Goal: Task Accomplishment & Management: Manage account settings

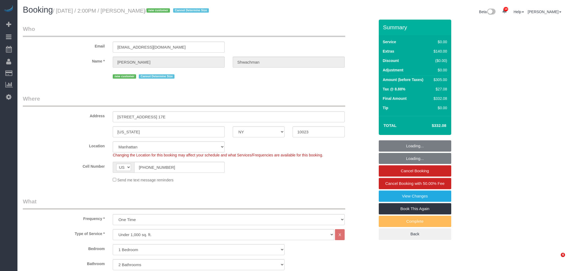
select select "NY"
select select "1"
select select "2"
select select "spot1"
select select "number:59"
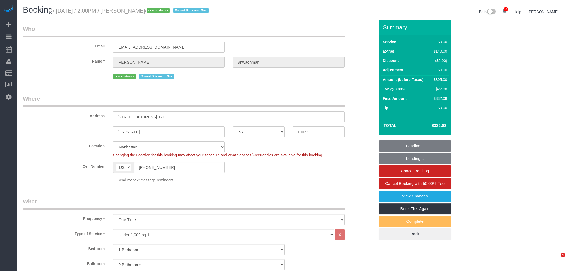
select select "number:77"
select select "number:15"
select select "number:5"
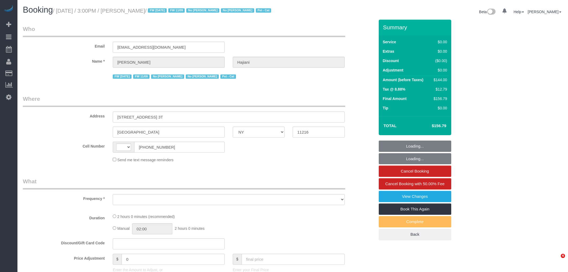
select select "NY"
select select "string:[GEOGRAPHIC_DATA]"
select select "object:513"
select select "1"
select select "spot1"
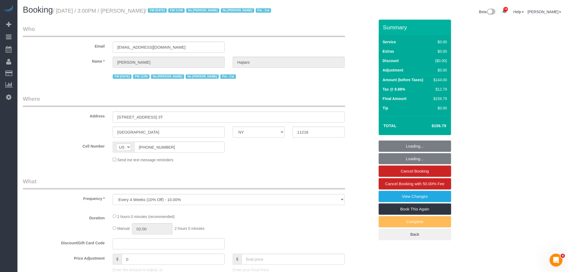
select select "number:89"
select select "number:90"
select select "number:14"
select select "number:7"
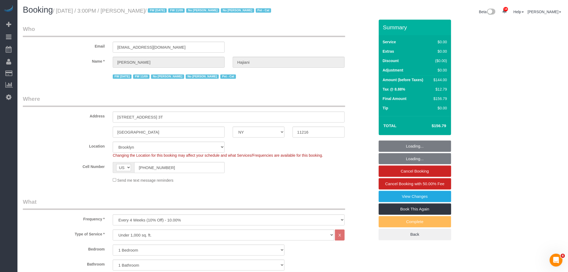
select select "string:stripe-pm_1PZDAs4VGloSiKo76tYOeXZu"
select select "object:1383"
select select "spot50"
select select "1"
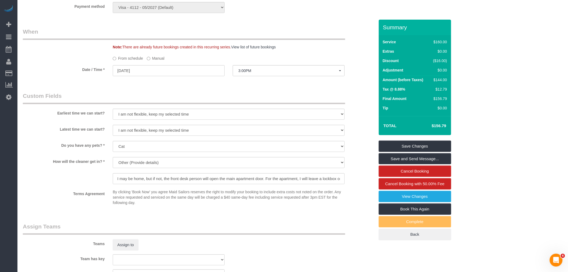
scroll to position [447, 0]
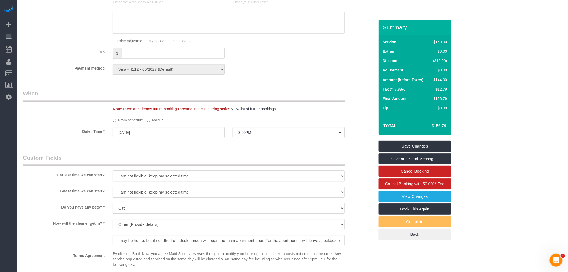
click at [162, 123] on label "Manual" at bounding box center [156, 118] width 18 height 7
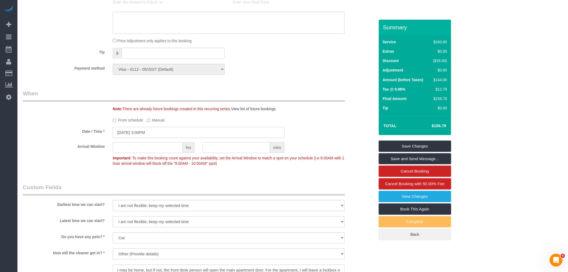
click at [160, 138] on input "09/07/2025 3:00PM" at bounding box center [199, 132] width 172 height 11
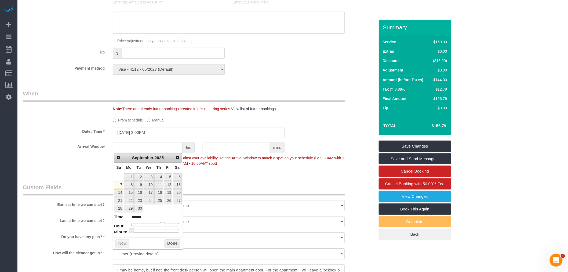
click at [163, 225] on span at bounding box center [162, 224] width 5 height 5
type input "09/07/2025 4:00PM"
type input "******"
drag, startPoint x: 169, startPoint y: 244, endPoint x: 217, endPoint y: 187, distance: 74.8
click at [169, 244] on button "Done" at bounding box center [173, 243] width 16 height 9
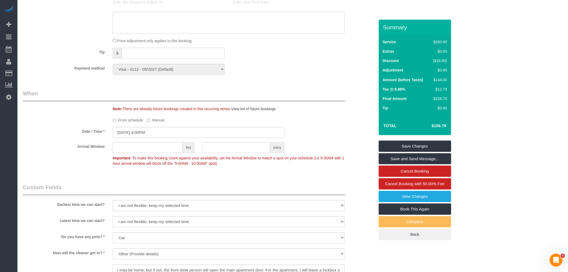
click at [302, 75] on div "Payment method Visa - 4112 - 05/2027 (Default) Add Credit Card ─────────────── …" at bounding box center [199, 69] width 360 height 11
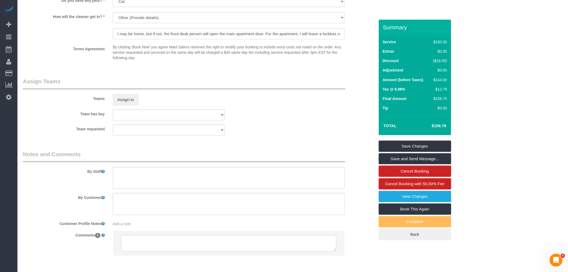
scroll to position [716, 0]
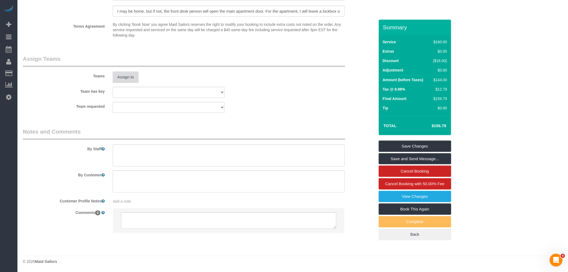
click at [135, 75] on button "Assign to" at bounding box center [126, 76] width 26 height 11
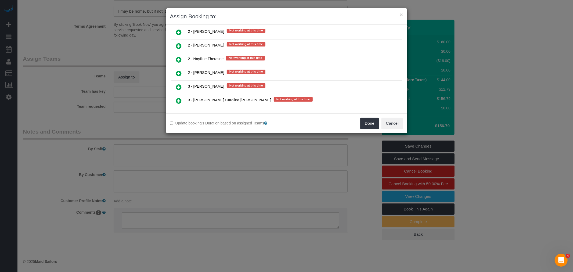
click at [179, 97] on icon at bounding box center [179, 100] width 6 height 6
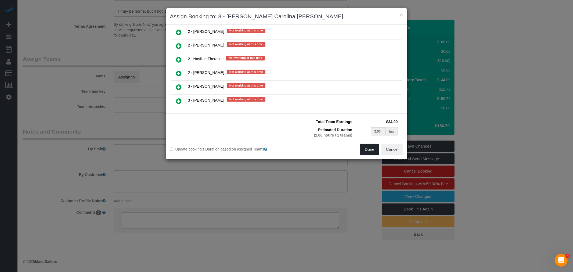
click at [369, 151] on button "Done" at bounding box center [369, 149] width 19 height 11
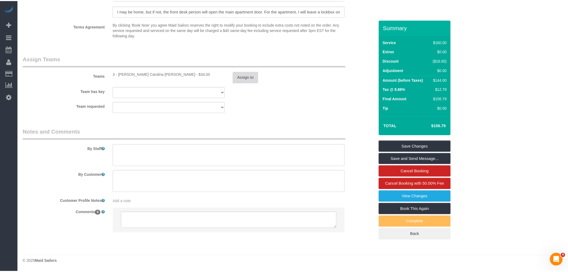
scroll to position [716, 0]
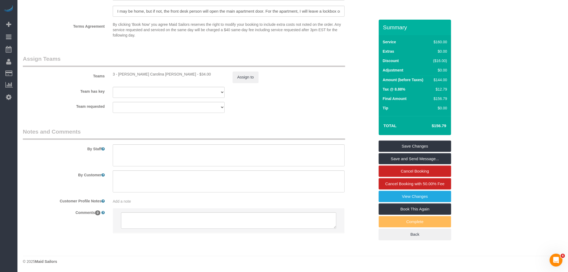
click at [329, 117] on fieldset "Assign Teams Teams 3 - Andreina Carolina Manrique Lopez - $34.00 Assign to Team…" at bounding box center [199, 86] width 352 height 62
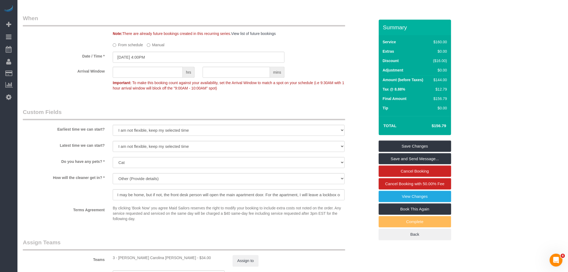
scroll to position [477, 0]
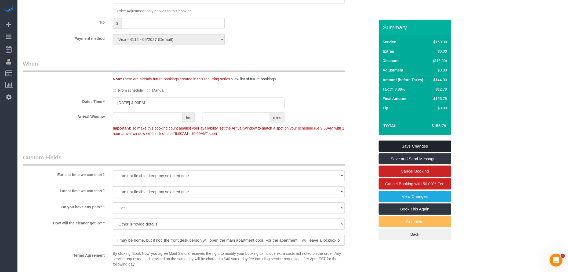
click at [427, 151] on link "Save Changes" at bounding box center [415, 145] width 73 height 11
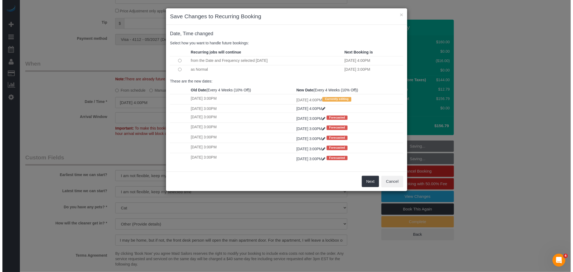
scroll to position [471, 0]
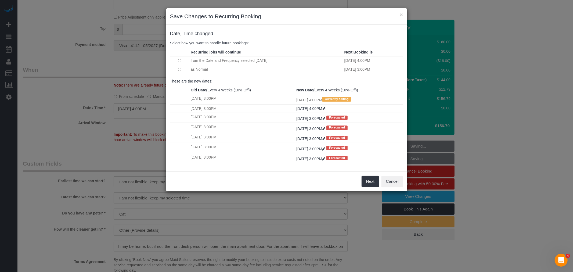
click at [183, 72] on td at bounding box center [179, 69] width 19 height 9
click at [369, 185] on button "Next" at bounding box center [370, 181] width 17 height 11
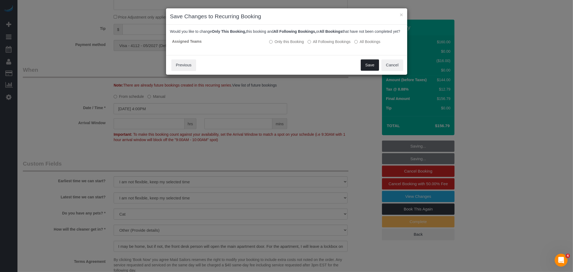
drag, startPoint x: 373, startPoint y: 73, endPoint x: 362, endPoint y: 74, distance: 11.9
click at [373, 71] on button "Save" at bounding box center [370, 64] width 18 height 11
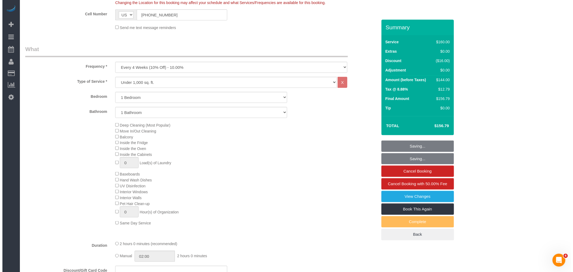
scroll to position [0, 0]
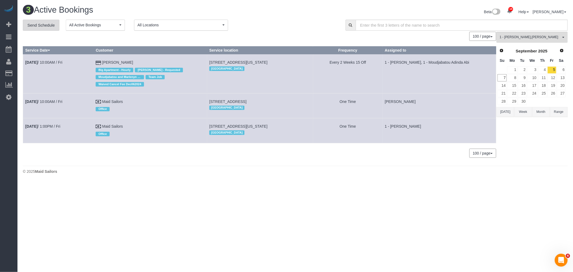
click at [42, 28] on link "Send Schedule" at bounding box center [41, 25] width 37 height 11
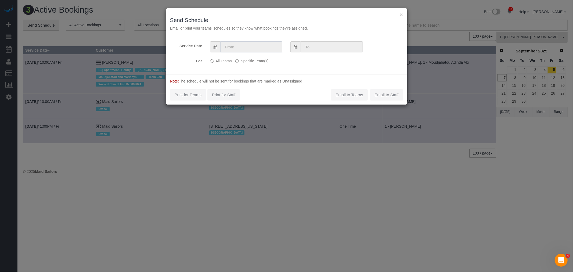
click at [243, 47] on input "text" at bounding box center [251, 46] width 62 height 11
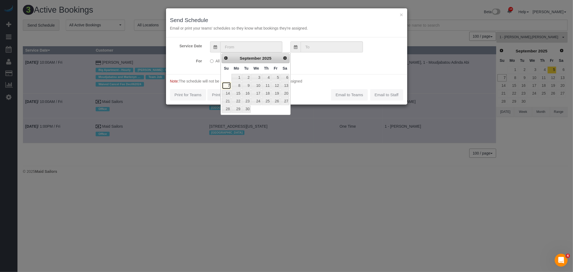
click at [224, 85] on link "7" at bounding box center [226, 85] width 9 height 7
type input "09/07/2025"
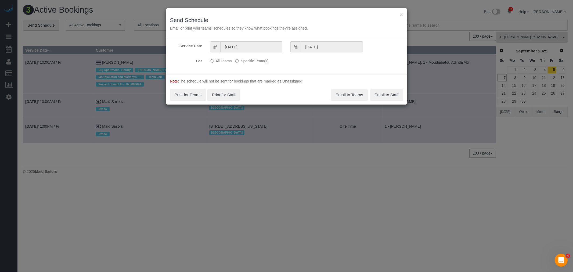
click at [251, 59] on label "Specific Team(s)" at bounding box center [251, 59] width 33 height 7
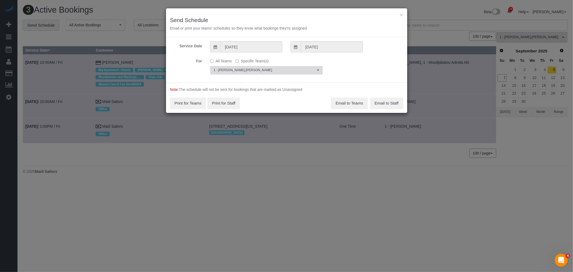
click at [256, 69] on span "1 - Marlenyn Robles , Gabby Robles" at bounding box center [265, 70] width 102 height 5
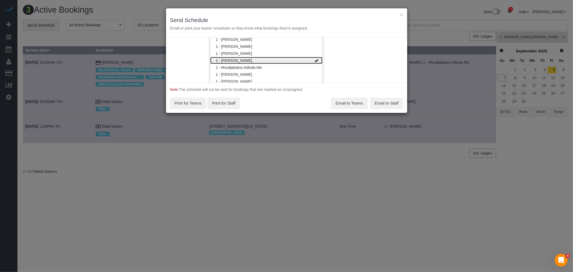
click at [280, 57] on link "1 - Marlenyn Robles" at bounding box center [266, 60] width 112 height 7
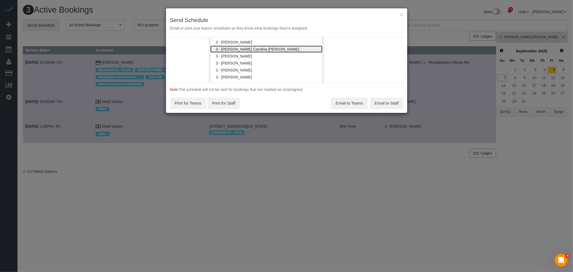
click at [275, 49] on link "3 - Andreina Carolina Manrique Lopez" at bounding box center [266, 49] width 112 height 7
click at [337, 52] on div "Service Date 09/07/2025 09/07/2025 For All Teams Specific Team(s) 3 - Andreina …" at bounding box center [286, 59] width 241 height 45
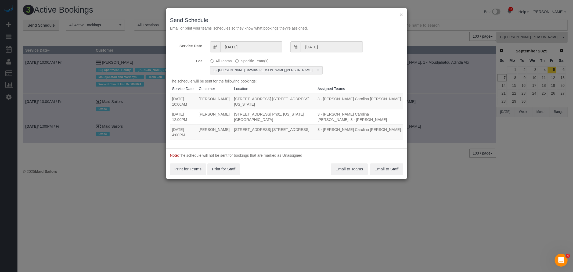
drag, startPoint x: 172, startPoint y: 128, endPoint x: 316, endPoint y: 133, distance: 144.0
click at [316, 133] on tr "09/07/2025 4:00PM Selena Hajiani 661 Lincoln Place, Apt. 3t, Brooklyn, NY 11216…" at bounding box center [286, 131] width 233 height 15
copy tr "09/07/2025 4:00PM Selena Hajiani 661 Lincoln Place, Apt. 3t, Brooklyn, NY 11216"
click at [350, 165] on button "Email to Teams" at bounding box center [349, 168] width 37 height 11
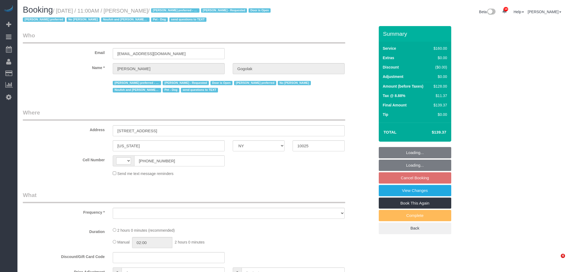
select select "NY"
select select "number:58"
select select "number:76"
select select "number:13"
select select "number:5"
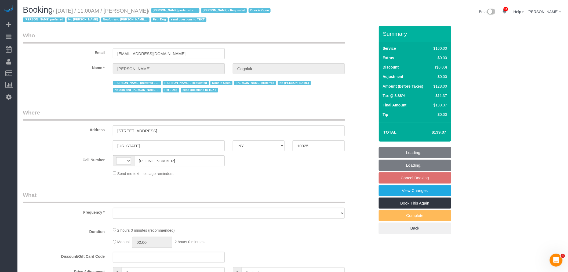
select select "string:US"
select select "object:1048"
select select "string:stripe-pm_1RfNyY4VGloSiKo7jWnzrFGY"
select select "spot2"
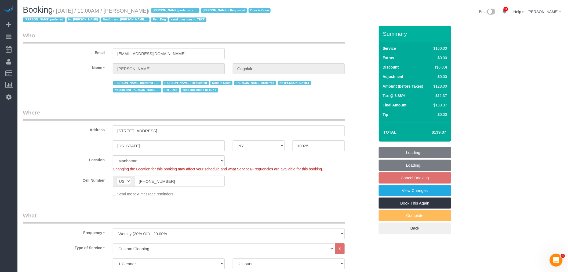
select select "object:1467"
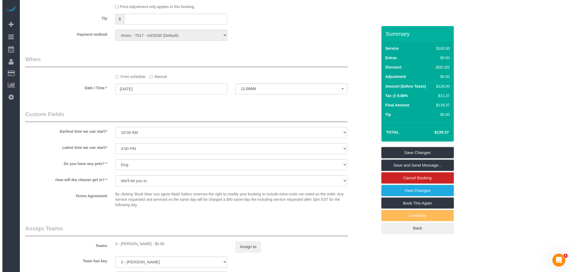
scroll to position [597, 0]
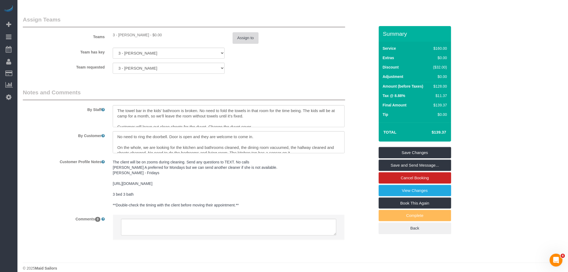
click at [250, 40] on button "Assign to" at bounding box center [246, 37] width 26 height 11
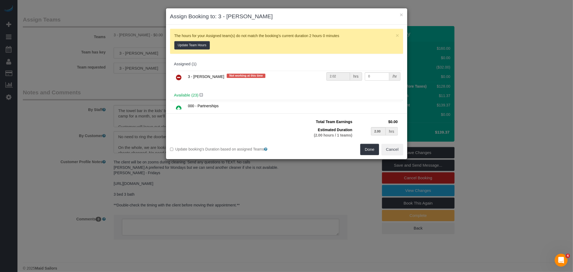
click at [178, 79] on icon at bounding box center [179, 77] width 6 height 6
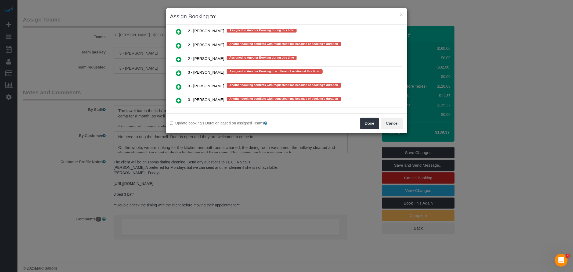
scroll to position [1072, 0]
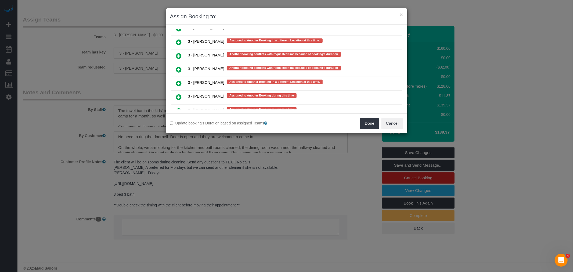
click at [182, 106] on link at bounding box center [179, 111] width 13 height 11
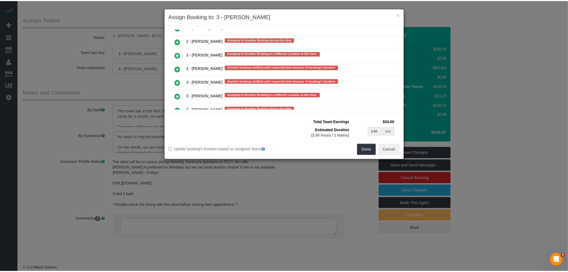
scroll to position [1072, 0]
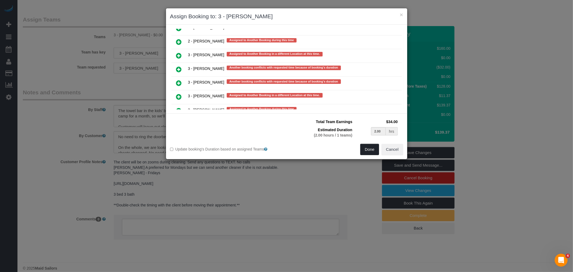
click at [370, 150] on button "Done" at bounding box center [369, 149] width 19 height 11
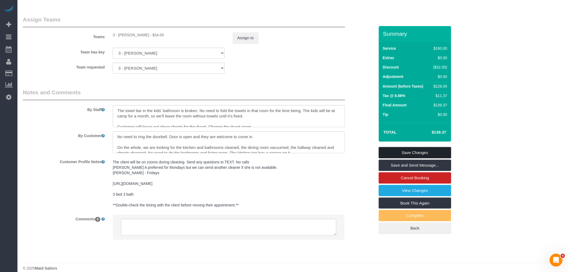
drag, startPoint x: 412, startPoint y: 150, endPoint x: 358, endPoint y: 149, distance: 54.5
click at [412, 150] on link "Save Changes" at bounding box center [415, 152] width 73 height 11
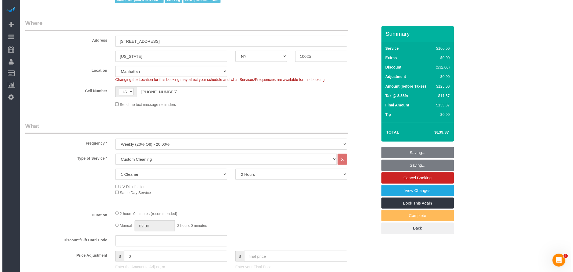
scroll to position [0, 0]
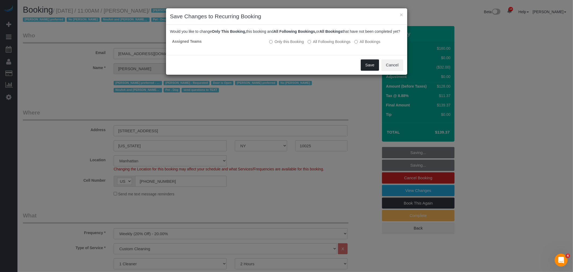
click at [369, 68] on button "Save" at bounding box center [370, 64] width 18 height 11
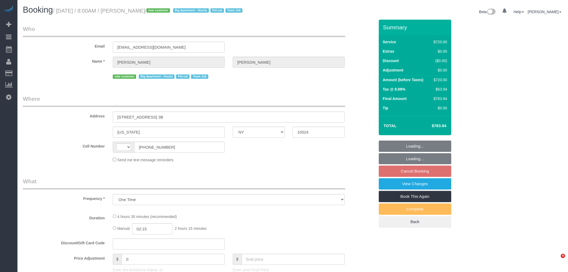
select select "NY"
select select "270"
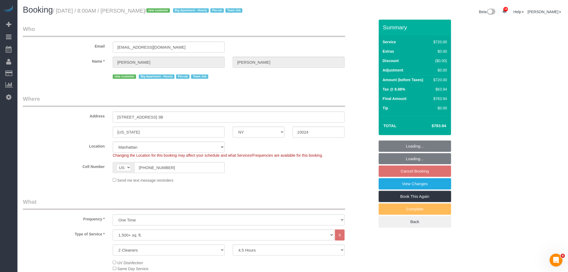
select select "string:[GEOGRAPHIC_DATA]"
select select "string:stripe-pm_1S2x4Y4VGloSiKo7I9q49Hh7"
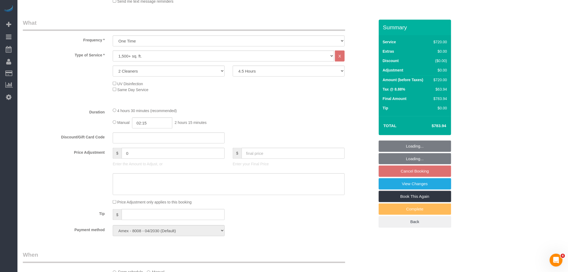
select select "spot1"
select select "number:56"
select select "number:68"
select select "number:14"
select select "number:5"
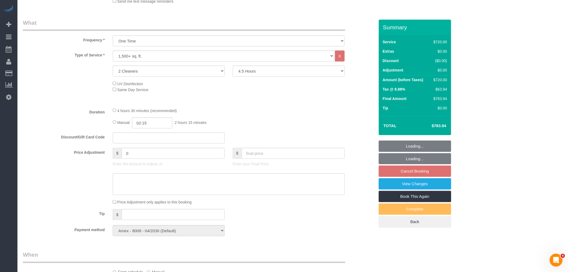
select select "object:1419"
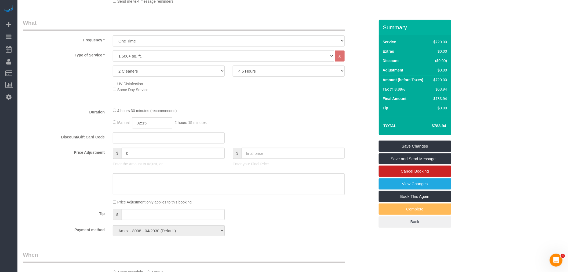
click at [110, 112] on div "4 hours 30 minutes (recommended) Manual 02:15 2 hours 15 minutes" at bounding box center [229, 117] width 240 height 21
select select "spot58"
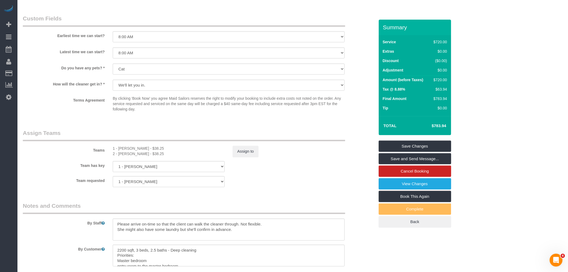
scroll to position [547, 0]
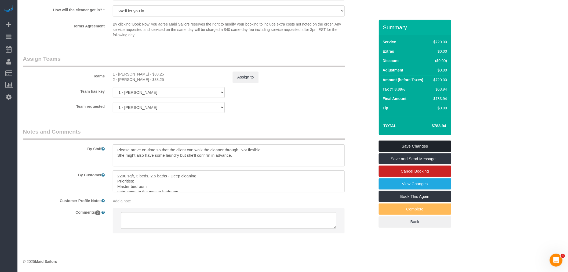
drag, startPoint x: 406, startPoint y: 146, endPoint x: 372, endPoint y: 149, distance: 33.7
click at [406, 146] on link "Save Changes" at bounding box center [415, 145] width 73 height 11
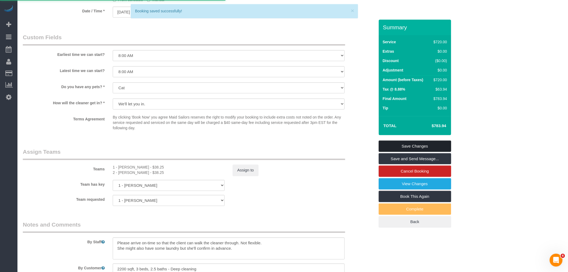
scroll to position [367, 0]
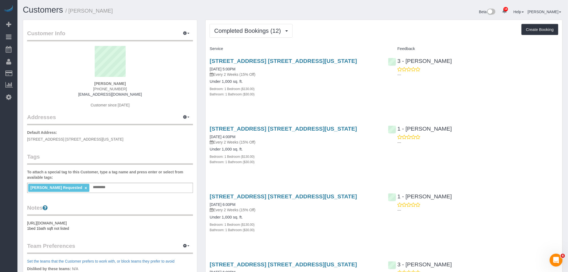
drag, startPoint x: 142, startPoint y: 87, endPoint x: 147, endPoint y: 84, distance: 6.6
click at [147, 84] on div "[PERSON_NAME] [PHONE_NUMBER] [EMAIL_ADDRESS][DOMAIN_NAME] Customer since [DATE]" at bounding box center [110, 79] width 166 height 67
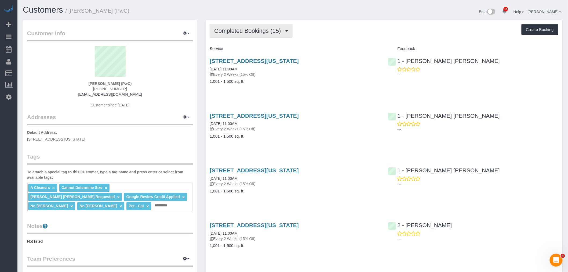
click at [257, 35] on button "Completed Bookings (15)" at bounding box center [251, 31] width 83 height 14
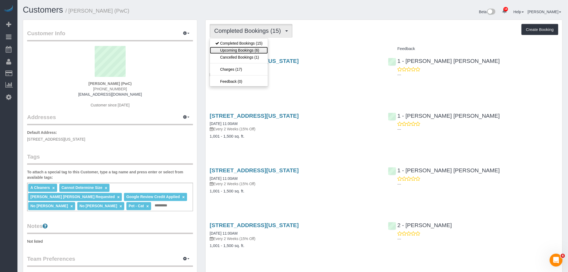
click at [256, 51] on link "Upcoming Bookings (6)" at bounding box center [239, 50] width 58 height 7
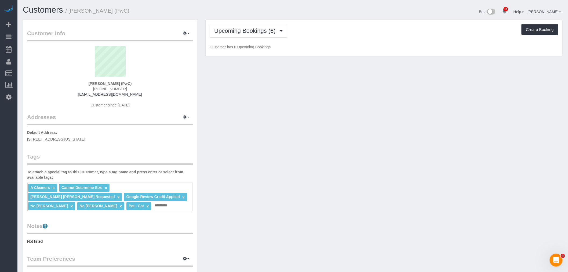
click at [359, 48] on p "Customer has 0 Upcoming Bookings" at bounding box center [384, 46] width 349 height 5
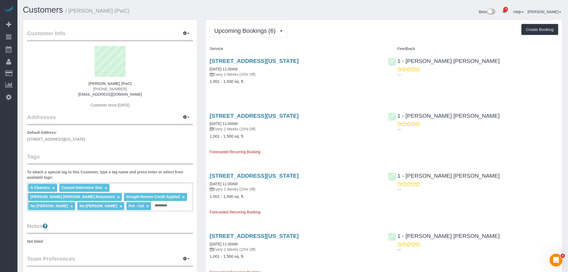
click at [334, 38] on div "Upcoming Bookings (6) Completed Bookings (15) Upcoming Bookings (6) Cancelled B…" at bounding box center [384, 216] width 357 height 392
drag, startPoint x: 107, startPoint y: 85, endPoint x: 114, endPoint y: 84, distance: 7.0
click at [114, 84] on div "Zoe Funk (PwC) (646) 651-6234 zoe.funk@pwc.com Customer since 2025" at bounding box center [110, 79] width 166 height 67
copy strong "Zoe Funk"
click at [352, 36] on div "Upcoming Bookings (6) Completed Bookings (15) Upcoming Bookings (6) Cancelled B…" at bounding box center [384, 31] width 349 height 14
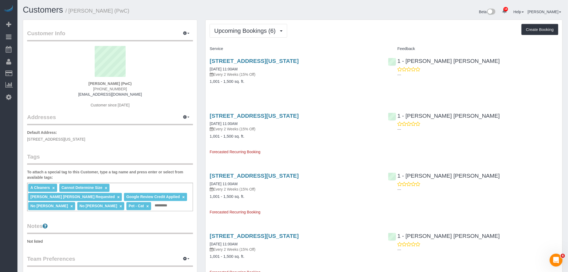
click at [389, 36] on div "Upcoming Bookings (6) Completed Bookings (15) Upcoming Bookings (6) Cancelled B…" at bounding box center [384, 31] width 349 height 14
drag, startPoint x: 87, startPoint y: 82, endPoint x: 113, endPoint y: 83, distance: 26.3
click at [113, 83] on div "Zoe Funk (PwC) (646) 651-6234 zoe.funk@pwc.com Customer since 2025" at bounding box center [110, 79] width 166 height 67
copy strong "Zoe Funk"
click at [247, 31] on span "Upcoming Bookings (6)" at bounding box center [246, 30] width 64 height 7
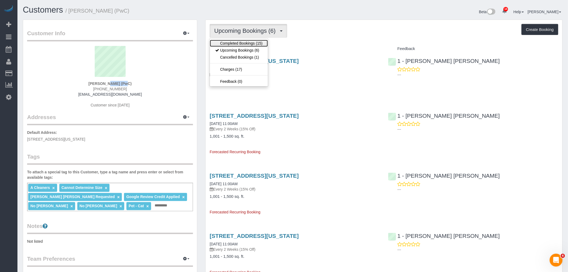
click at [247, 42] on link "Completed Bookings (15)" at bounding box center [239, 43] width 58 height 7
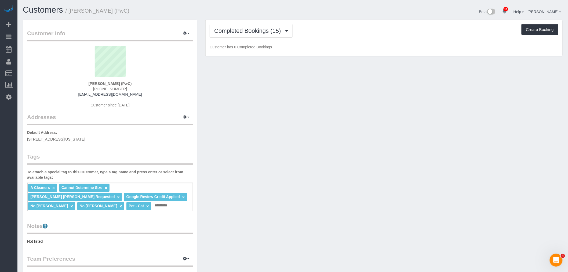
click at [385, 48] on p "Customer has 0 Completed Bookings" at bounding box center [384, 46] width 349 height 5
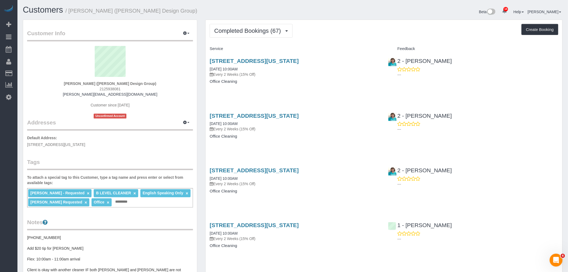
click at [361, 95] on div "[STREET_ADDRESS][US_STATE] [DATE] 10:00AM Every 2 Weeks (15% Off) Office Cleani…" at bounding box center [295, 73] width 178 height 41
click at [343, 25] on div "Completed Bookings (67) Completed Bookings (67) Upcoming Bookings (7) Cancelled…" at bounding box center [384, 31] width 349 height 14
drag, startPoint x: 56, startPoint y: 83, endPoint x: 102, endPoint y: 84, distance: 45.9
click at [102, 84] on div "Sarahi Reyes (Delrose Design Group) 2125938081 sarahi@delrosedesigngroup.com Cu…" at bounding box center [110, 82] width 166 height 73
copy strong "Sarahi Reyes"
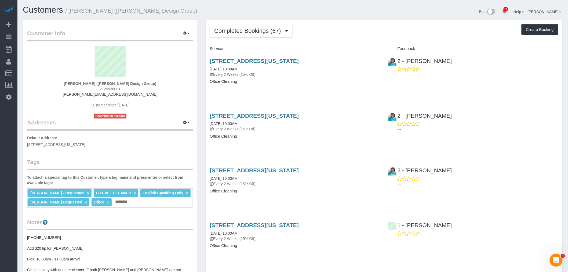
click at [361, 37] on div "Completed Bookings (67) Completed Bookings (67) Upcoming Bookings (7) Cancelled…" at bounding box center [384, 31] width 349 height 14
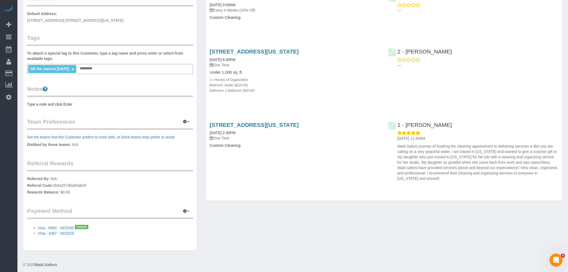
scroll to position [119, 0]
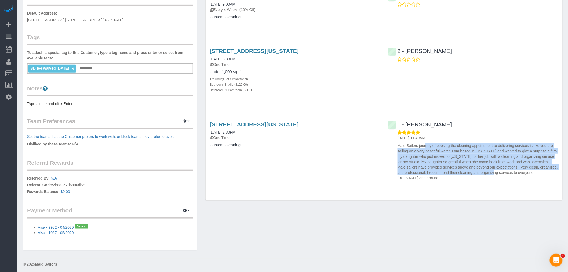
drag, startPoint x: 417, startPoint y: 146, endPoint x: 473, endPoint y: 170, distance: 60.7
click at [473, 170] on p "Maid Sailors journey of booking the cleaning appointment to delivering services…" at bounding box center [478, 162] width 161 height 38
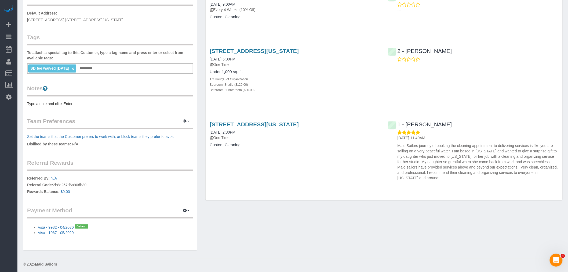
click at [338, 175] on div "[STREET_ADDRESS][US_STATE] [DATE] 2:30PM One Time Custom Cleaning 1 - [PERSON_N…" at bounding box center [384, 150] width 357 height 66
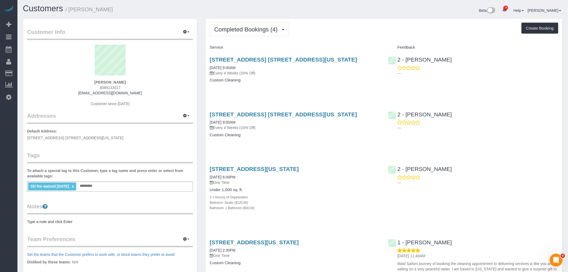
scroll to position [0, 0]
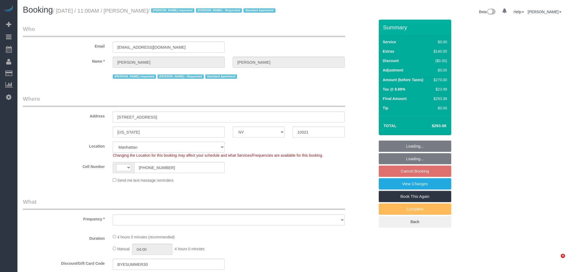
select select "NY"
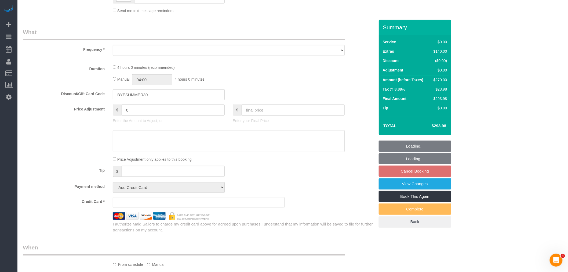
select select "string:US"
select select "string:stripe-pm_1RTSoE4VGloSiKo73TonRrZh"
select select "object:756"
select select "number:58"
select select "number:90"
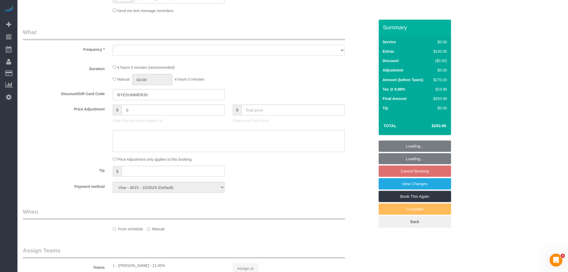
select select "number:15"
select select "number:5"
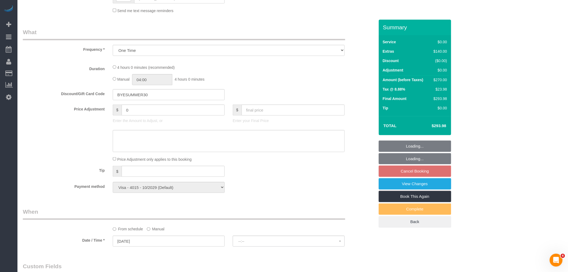
select select "1"
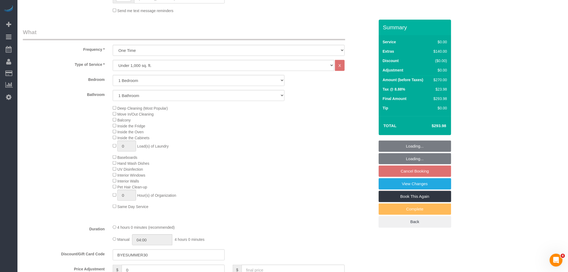
select select "object:1421"
select select "spot1"
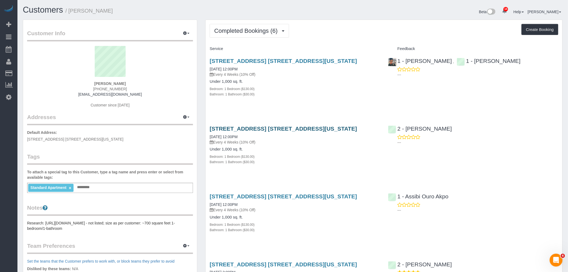
drag, startPoint x: 350, startPoint y: 128, endPoint x: 326, endPoint y: 131, distance: 24.9
click at [326, 131] on h3 "327 East 3rd Street, Apt. 4b, New York, NY 10009" at bounding box center [295, 128] width 170 height 6
drag, startPoint x: 171, startPoint y: 16, endPoint x: 168, endPoint y: 17, distance: 3.1
click at [171, 16] on div "Customers / Jake Gilbert" at bounding box center [156, 11] width 274 height 12
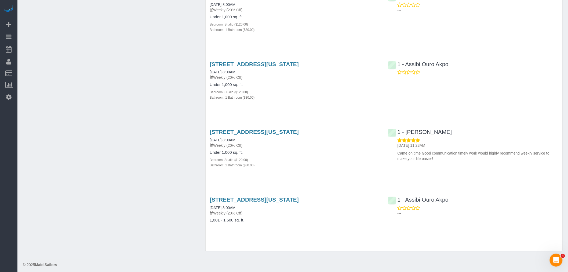
scroll to position [412, 0]
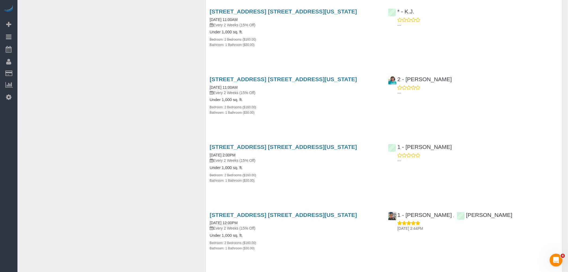
scroll to position [1502, 0]
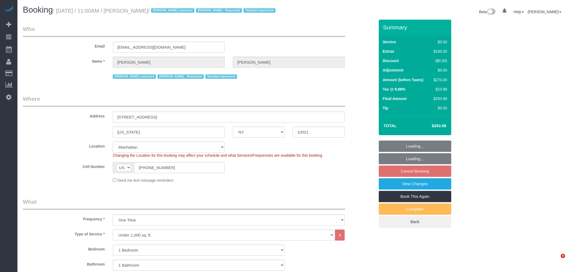
select select "NY"
select select "number:58"
select select "number:90"
select select "number:15"
select select "number:5"
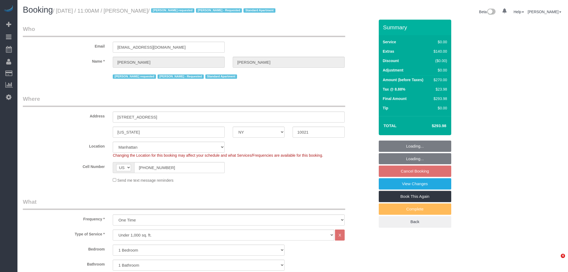
select select "spot1"
select select "1"
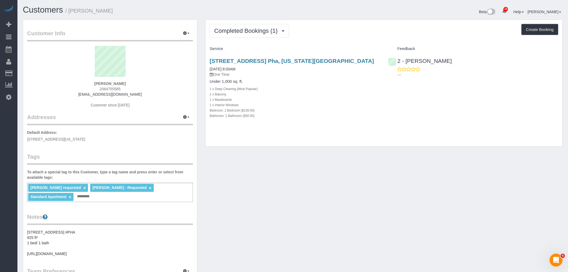
click at [320, 41] on div "Completed Bookings (1) Completed Bookings (1) Upcoming Bookings (1) Cancelled B…" at bounding box center [384, 83] width 357 height 127
click at [262, 32] on span "Completed Bookings (1)" at bounding box center [247, 30] width 66 height 7
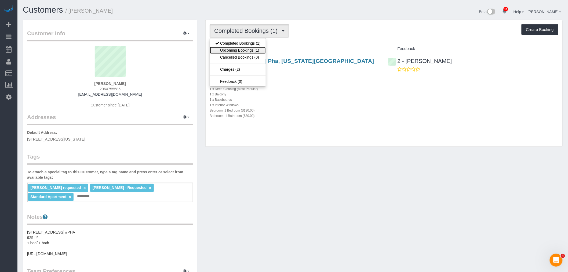
click at [250, 50] on link "Upcoming Bookings (1)" at bounding box center [238, 50] width 56 height 7
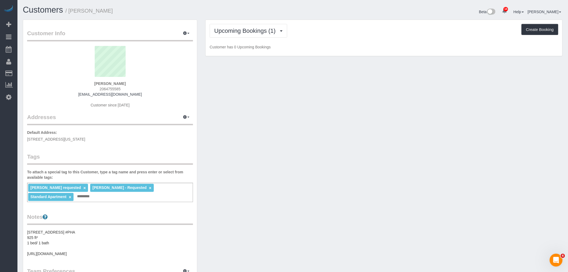
click at [300, 45] on p "Customer has 0 Upcoming Bookings" at bounding box center [384, 46] width 349 height 5
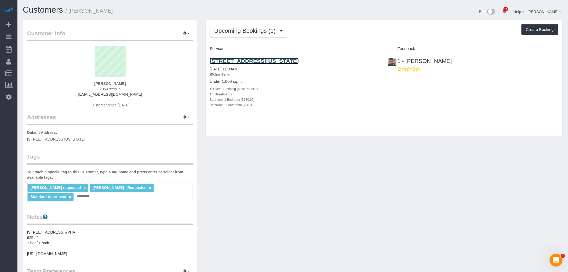
click at [295, 59] on link "230 E 73rd Street, Pha, New York, NY 10021" at bounding box center [254, 61] width 89 height 6
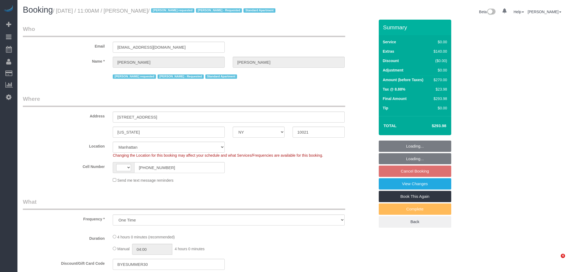
select select "NY"
select select "string:stripe-pm_1RTSoE4VGloSiKo73TonRrZh"
select select "number:58"
select select "number:90"
select select "number:15"
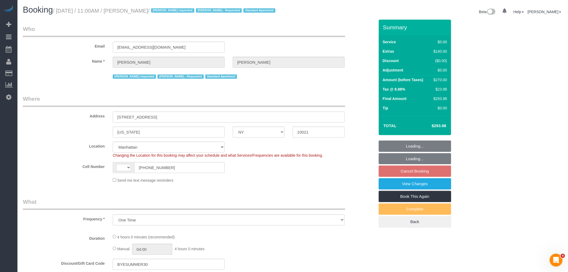
select select "number:5"
select select "object:658"
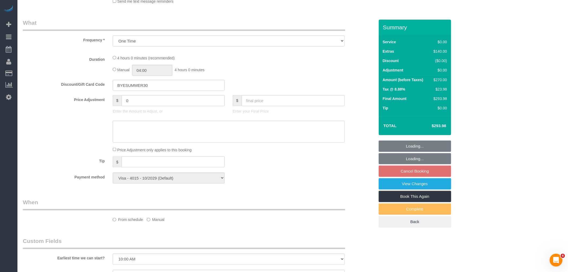
select select "string:US"
select select "spot1"
select select "1"
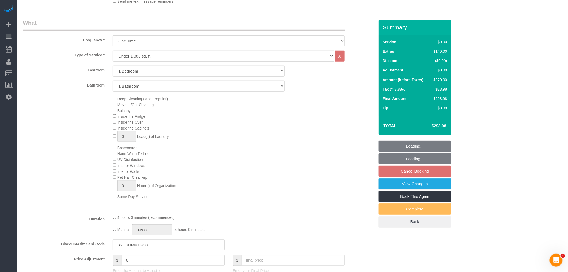
select select "1"
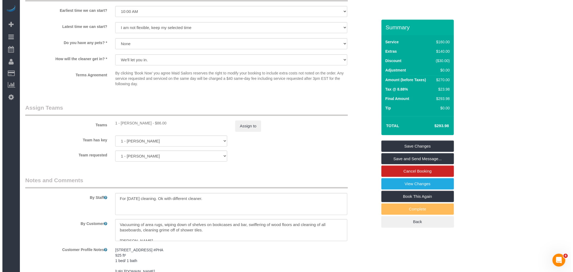
scroll to position [656, 0]
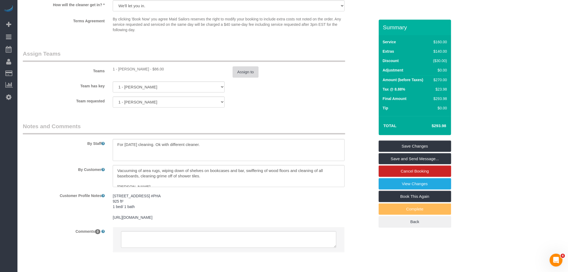
click at [241, 78] on button "Assign to" at bounding box center [246, 71] width 26 height 11
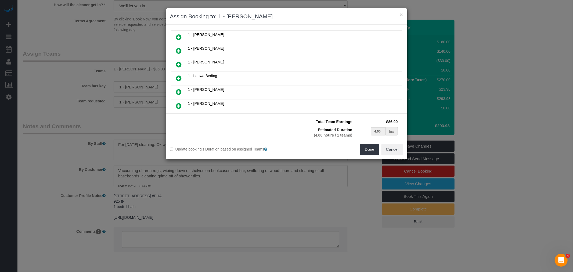
scroll to position [119, 0]
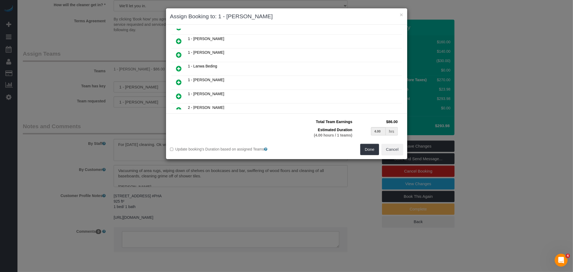
click at [178, 65] on icon at bounding box center [179, 68] width 6 height 6
type input "2.00"
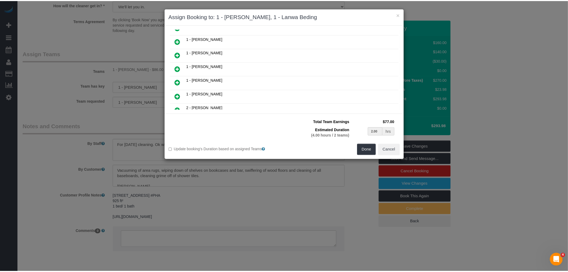
scroll to position [133, 0]
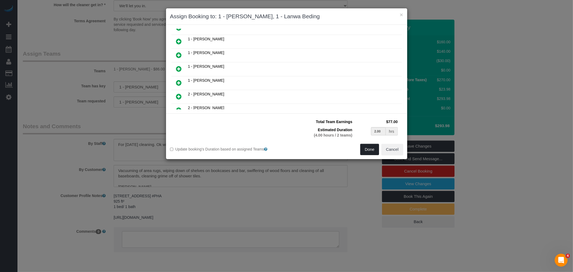
click at [370, 148] on button "Done" at bounding box center [369, 149] width 19 height 11
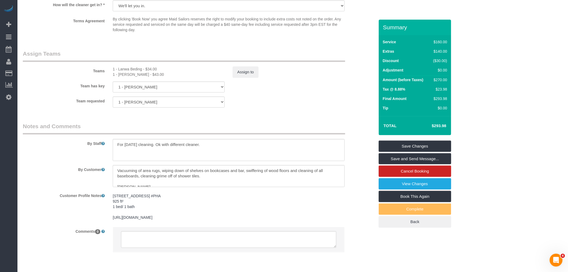
drag, startPoint x: 269, startPoint y: 109, endPoint x: 257, endPoint y: 108, distance: 11.4
click at [269, 108] on sui-booking-teams "Teams 1 - Lanwa Beding - $34.00 1 - Marlenyn Robles - $43.00 Assign to Team has…" at bounding box center [199, 79] width 352 height 58
select select "spot58"
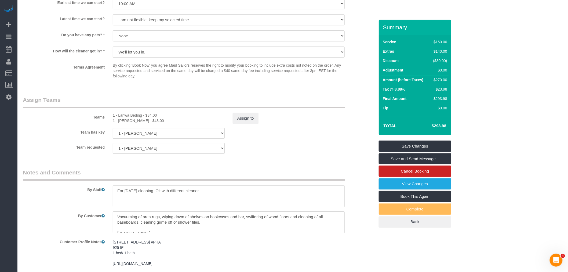
scroll to position [567, 0]
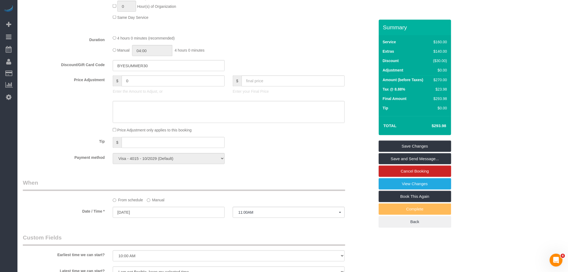
select select "spot115"
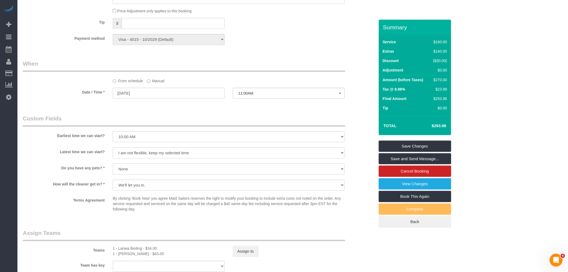
scroll to position [537, 0]
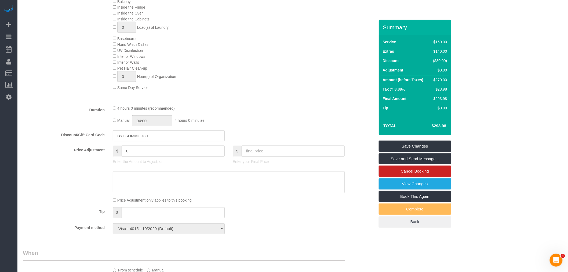
scroll to position [269, 0]
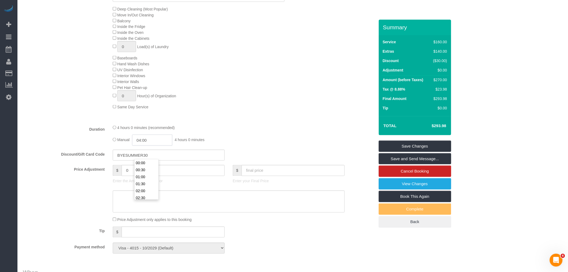
click at [160, 146] on input "04:00" at bounding box center [152, 140] width 40 height 11
type input "02:30"
click at [150, 178] on li "02:30" at bounding box center [147, 179] width 24 height 7
click at [271, 146] on div "Manual 02:30 2 hours 30 minutes" at bounding box center [229, 140] width 232 height 11
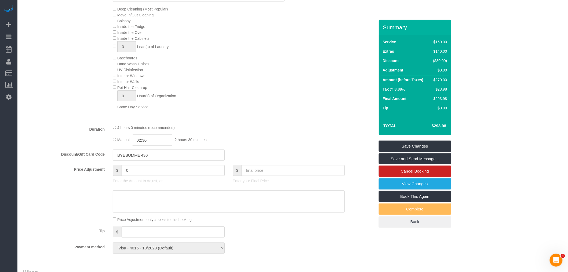
select select "spot172"
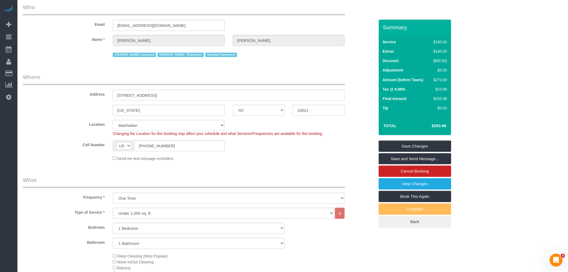
scroll to position [0, 0]
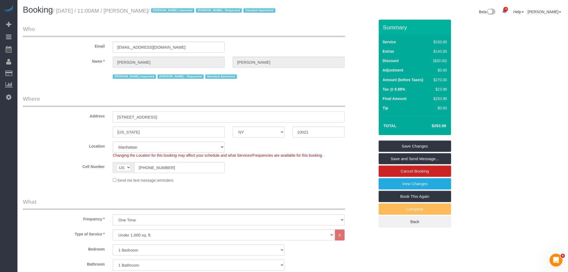
click at [127, 122] on input "230 E 73rd Street, PHA" at bounding box center [229, 116] width 232 height 11
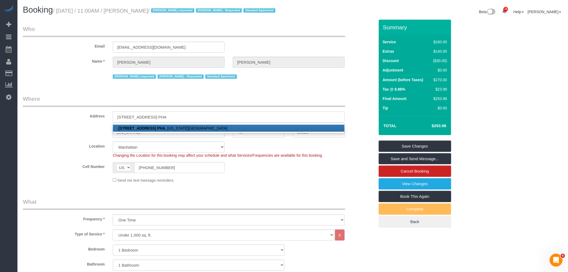
type input "230 East 73rd Street, Apt. PHA"
drag, startPoint x: 258, startPoint y: 87, endPoint x: 263, endPoint y: 121, distance: 35.0
click at [258, 84] on fieldset "Who Email ckwickham@gmail.com Name * Charles Wickham Alton Jasper requested Ana…" at bounding box center [199, 54] width 352 height 59
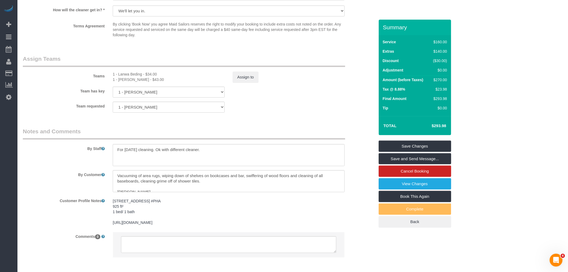
scroll to position [694, 0]
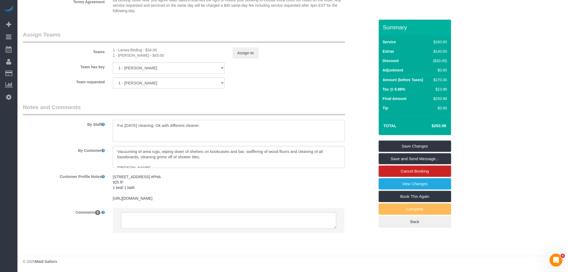
click at [117, 120] on textarea at bounding box center [229, 131] width 232 height 22
click at [122, 53] on div "1 - Marlenyn Robles - $43.00" at bounding box center [169, 55] width 112 height 5
click at [127, 47] on div "1 - Lanwa Beding - $34.00" at bounding box center [169, 49] width 112 height 5
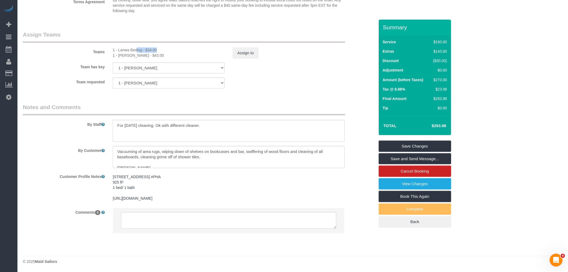
click at [139, 47] on div "1 - Lanwa Beding - $34.00" at bounding box center [169, 49] width 112 height 5
copy div "Lanwa Beding"
click at [133, 113] on div "By Staff" at bounding box center [199, 122] width 360 height 39
click at [132, 120] on textarea at bounding box center [229, 131] width 232 height 22
paste textarea "Lanwa Beding"
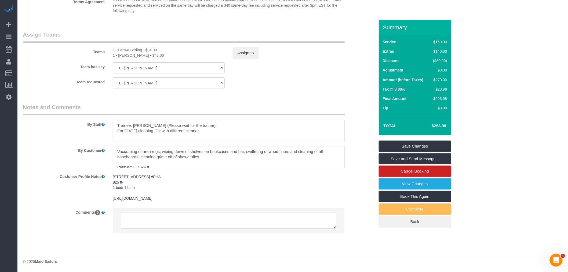
click at [203, 120] on textarea at bounding box center [229, 131] width 232 height 22
drag, startPoint x: 204, startPoint y: 120, endPoint x: 237, endPoint y: 117, distance: 32.4
click at [205, 120] on textarea at bounding box center [229, 131] width 232 height 22
click at [244, 121] on textarea at bounding box center [229, 131] width 232 height 22
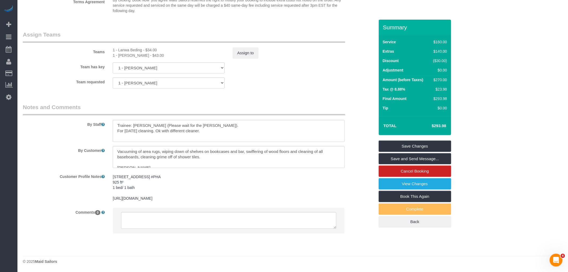
click at [201, 120] on textarea at bounding box center [229, 131] width 232 height 22
click at [202, 120] on textarea at bounding box center [229, 131] width 232 height 22
type textarea "Trainee: Lanwa Beding (Please wait for the trainer). For Sept 8 cleaning. Ok wi…"
click at [279, 103] on legend "Notes and Comments" at bounding box center [184, 109] width 323 height 12
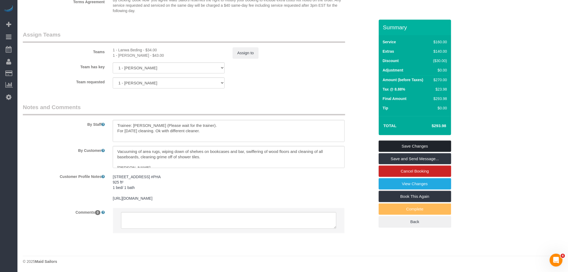
click at [420, 151] on link "Save Changes" at bounding box center [415, 145] width 73 height 11
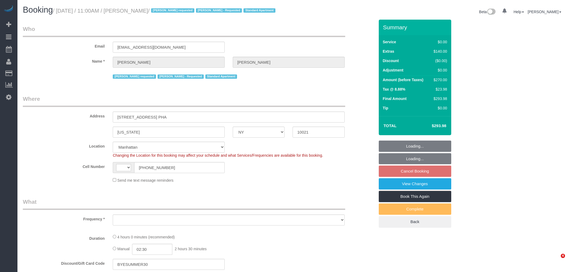
select select "NY"
select select "spot1"
select select "number:58"
select select "number:90"
select select "number:15"
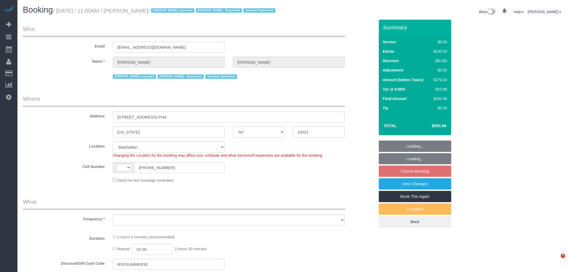
select select "number:5"
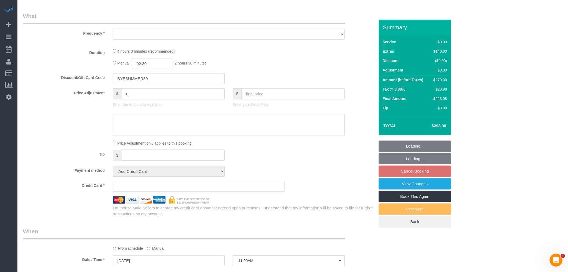
select select "string:US"
select select "object:910"
select select "string:stripe-pm_1RTSoE4VGloSiKo73TonRrZh"
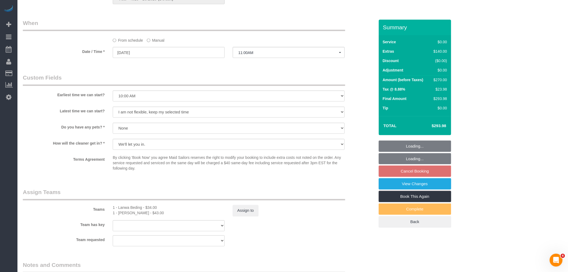
select select "object:1324"
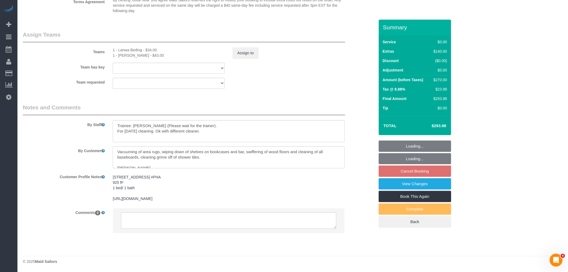
select select "1"
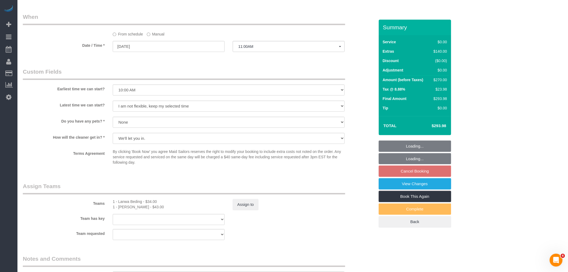
select select "1"
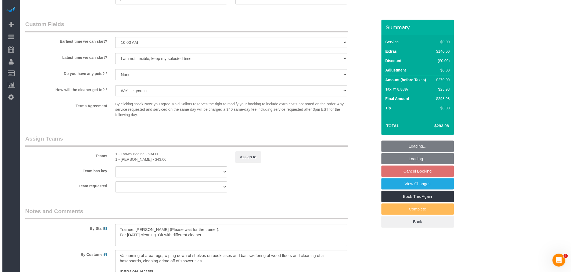
scroll to position [643, 0]
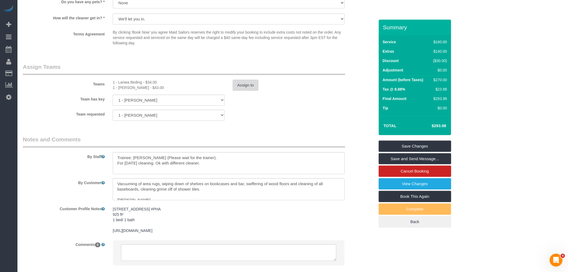
click at [245, 91] on button "Assign to" at bounding box center [246, 84] width 26 height 11
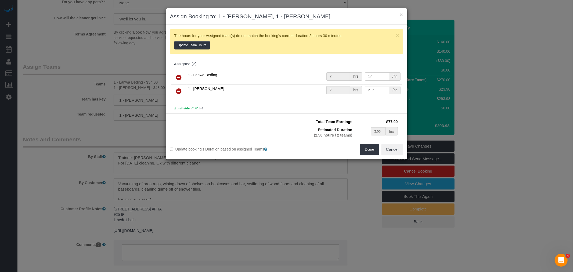
click at [181, 78] on icon at bounding box center [179, 77] width 6 height 6
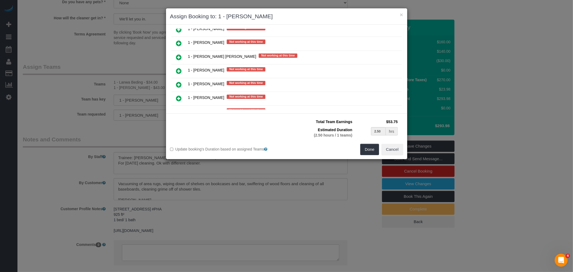
scroll to position [477, 0]
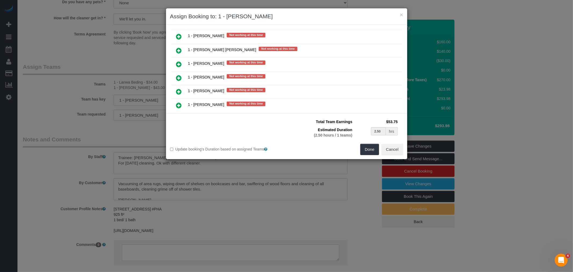
click at [179, 61] on icon at bounding box center [179, 64] width 6 height 6
type input "1.25"
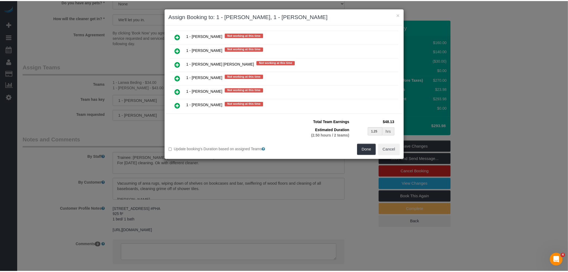
scroll to position [491, 0]
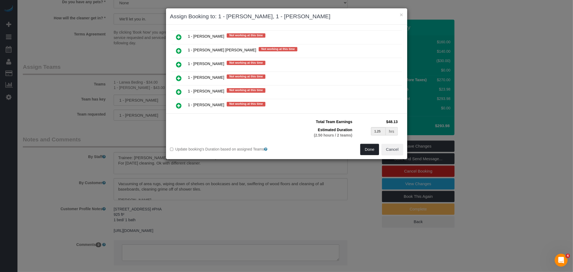
click at [368, 147] on button "Done" at bounding box center [369, 149] width 19 height 11
type input "01:15"
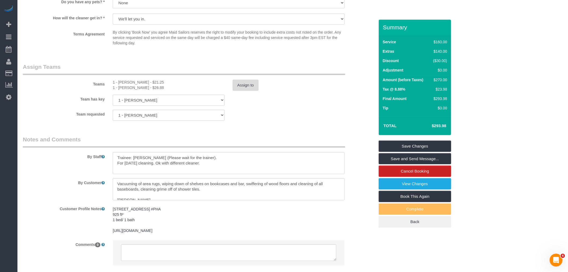
scroll to position [554, 0]
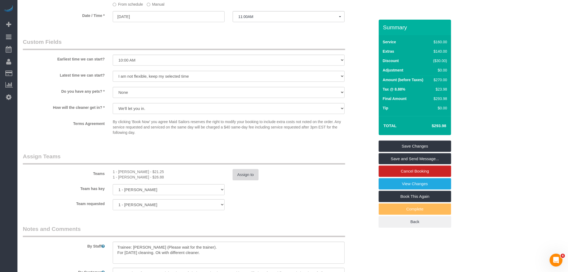
select select "spot58"
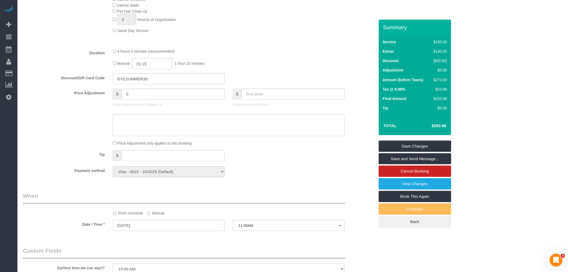
scroll to position [255, 0]
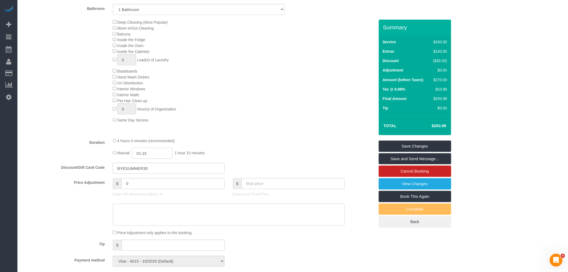
click at [148, 159] on input "01:15" at bounding box center [152, 153] width 40 height 11
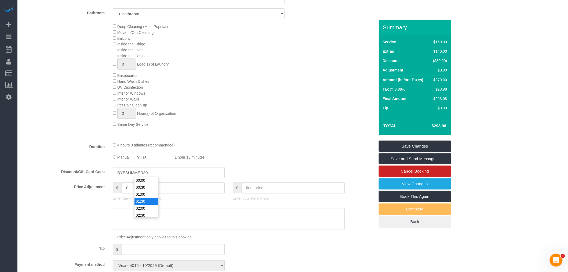
scroll to position [226, 0]
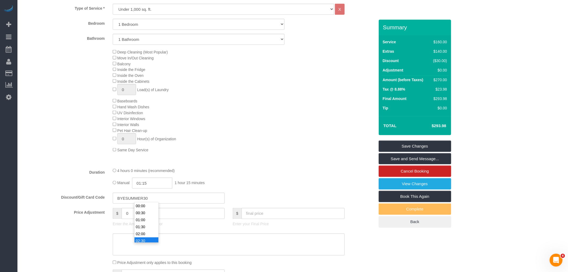
type input "02:30"
click at [146, 237] on li "02:30" at bounding box center [147, 240] width 24 height 7
click at [243, 179] on fieldset "What Frequency * One Time Weekly (20% Off) - 20.00% Every 2 Weeks (15% Off) - 1…" at bounding box center [199, 136] width 352 height 328
select select "spot115"
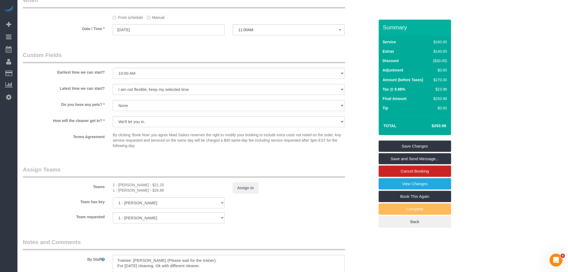
scroll to position [584, 0]
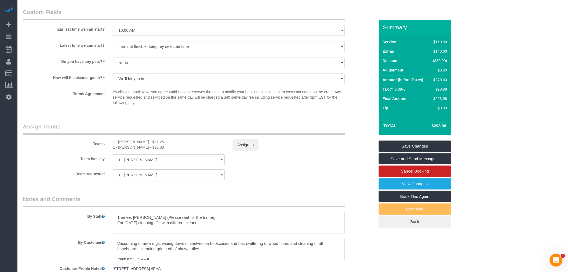
click at [128, 144] on div "1 - Fatoumata Barry - $21.25" at bounding box center [169, 141] width 112 height 5
drag, startPoint x: 139, startPoint y: 154, endPoint x: 142, endPoint y: 160, distance: 7.0
click at [140, 144] on div "1 - Fatoumata Barry - $21.25" at bounding box center [169, 141] width 112 height 5
copy div "Fatoumata Barry"
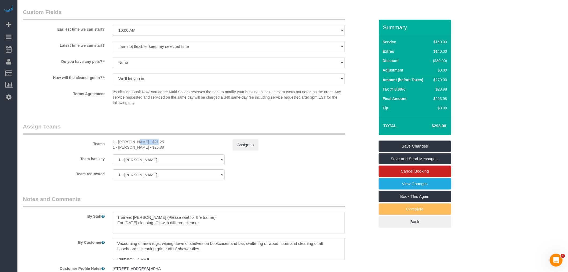
click at [141, 230] on textarea at bounding box center [229, 223] width 232 height 22
drag, startPoint x: 153, startPoint y: 230, endPoint x: 167, endPoint y: 230, distance: 14.2
click at [153, 230] on textarea at bounding box center [229, 223] width 232 height 22
paste textarea "Fatoumata Barry"
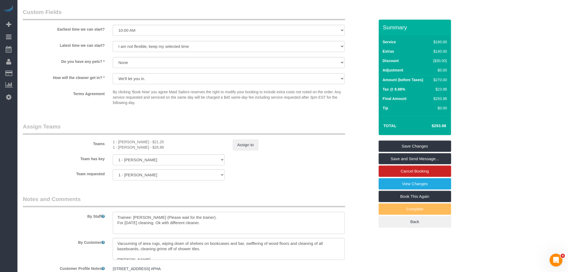
drag, startPoint x: 209, startPoint y: 237, endPoint x: 52, endPoint y: 243, distance: 157.5
click at [52, 234] on div "By Staff" at bounding box center [199, 214] width 360 height 39
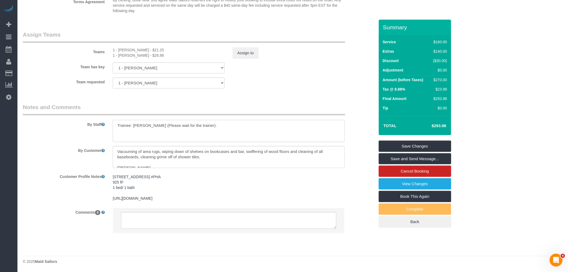
type textarea "Trainee: Fatoumata Barry (Please wait for the trainer)."
click at [151, 218] on textarea at bounding box center [228, 220] width 215 height 17
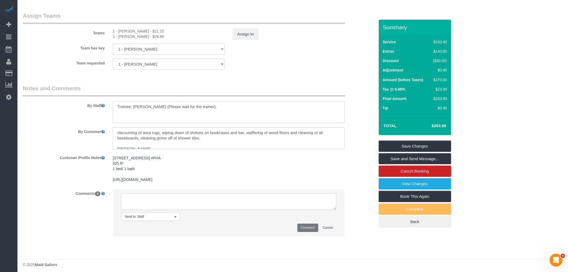
paste textarea "For Sept 8 cleaning. Ok with different cleaner."
type textarea "For Sept 8 cleaning. Ok with different cleaner."
click at [307, 232] on button "Comment" at bounding box center [308, 227] width 21 height 8
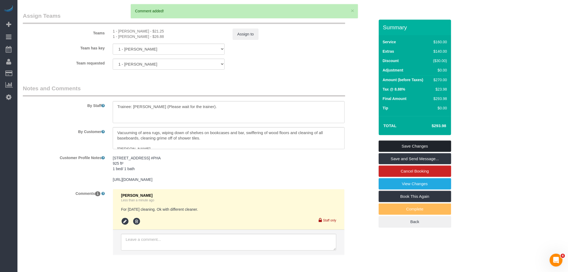
click at [422, 151] on link "Save Changes" at bounding box center [415, 145] width 73 height 11
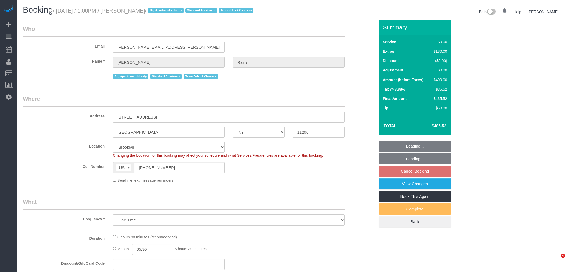
select select "NY"
select select "string:stripe-pm_1S4Q8b4VGloSiKo7y8bTb64Z"
select select "number:89"
select select "number:90"
select select "number:15"
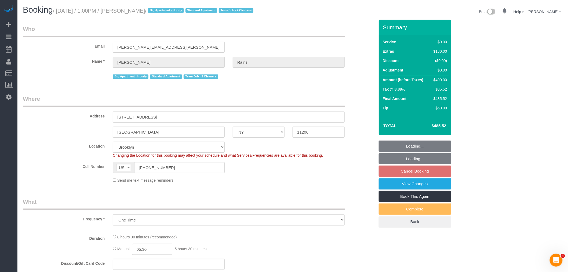
select select "number:5"
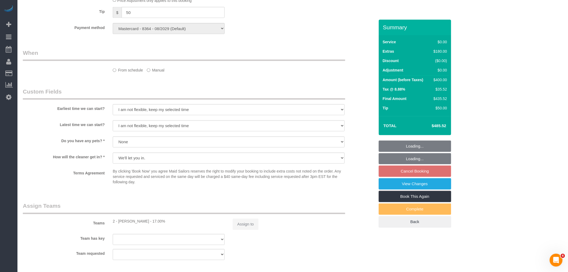
select select "object:905"
select select "spot5"
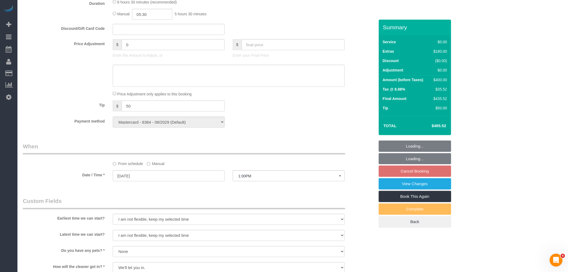
select select "2"
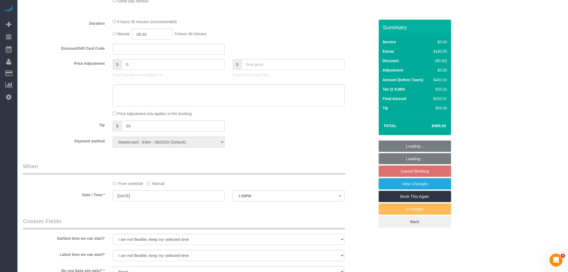
select select "2"
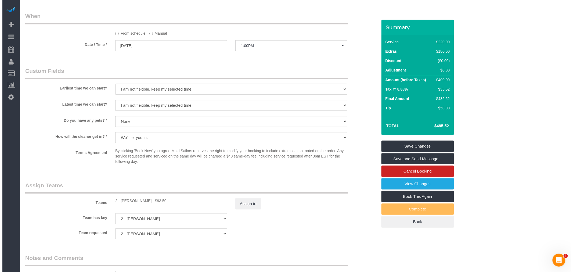
scroll to position [583, 0]
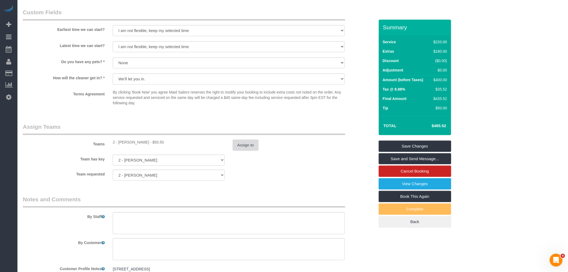
click at [241, 151] on button "Assign to" at bounding box center [246, 144] width 26 height 11
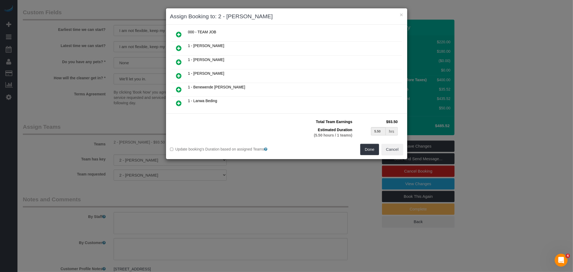
scroll to position [55, 0]
click at [183, 90] on link at bounding box center [179, 92] width 13 height 11
type input "2.75"
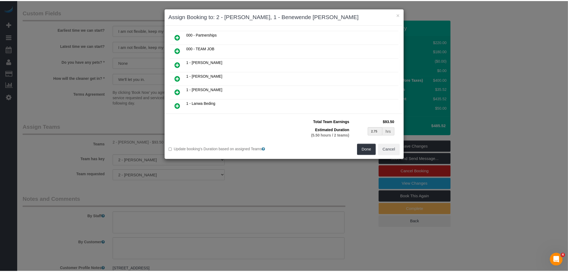
scroll to position [68, 0]
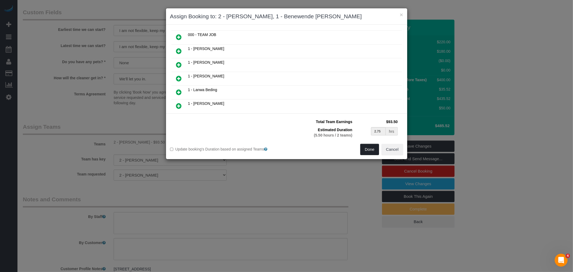
click at [364, 148] on button "Done" at bounding box center [369, 149] width 19 height 11
type input "02:45"
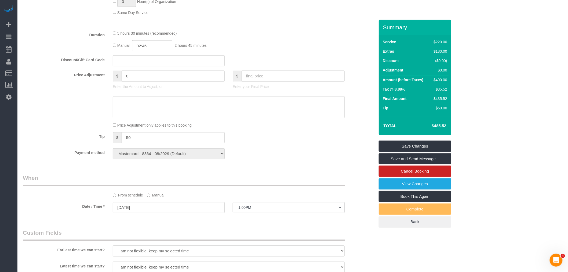
scroll to position [285, 0]
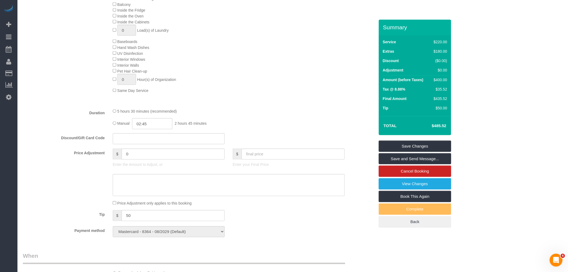
select select "spot64"
click at [149, 129] on input "02:45" at bounding box center [152, 123] width 40 height 11
type input "03:00"
click at [146, 152] on li "03:00" at bounding box center [147, 152] width 24 height 7
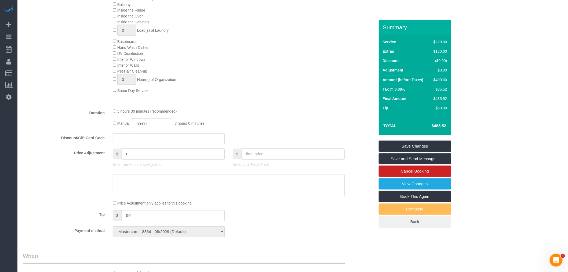
click at [251, 126] on div "Manual 03:00 3 hours 0 minutes" at bounding box center [229, 123] width 232 height 11
select select "spot123"
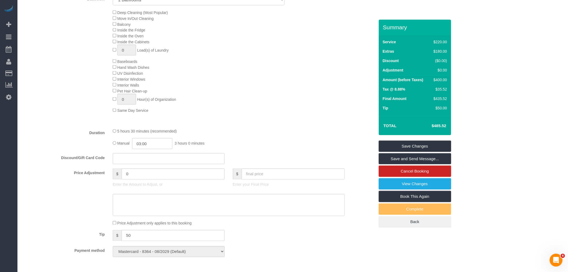
scroll to position [255, 0]
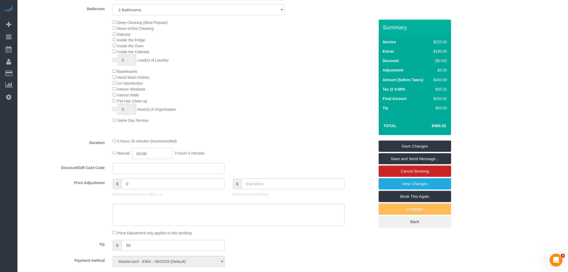
click at [148, 159] on input "03:00" at bounding box center [152, 153] width 40 height 11
click at [270, 155] on div "Manual 03:00 3 hours 0 minutes" at bounding box center [229, 153] width 232 height 11
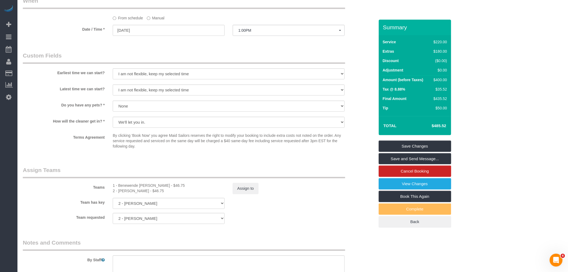
scroll to position [583, 0]
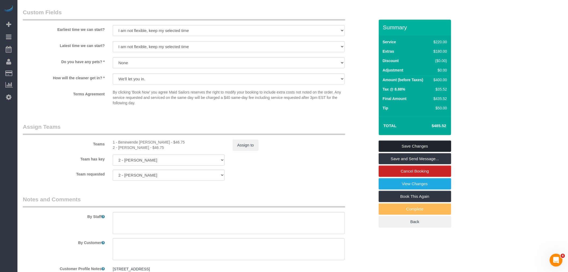
click at [420, 143] on link "Save Changes" at bounding box center [415, 145] width 73 height 11
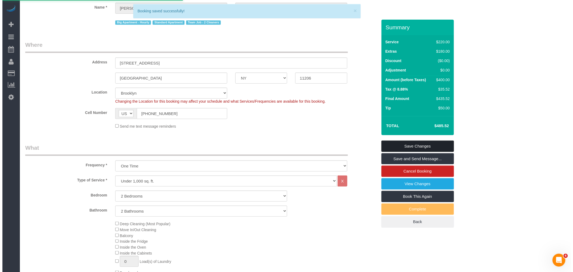
scroll to position [0, 0]
